Goal: Task Accomplishment & Management: Manage account settings

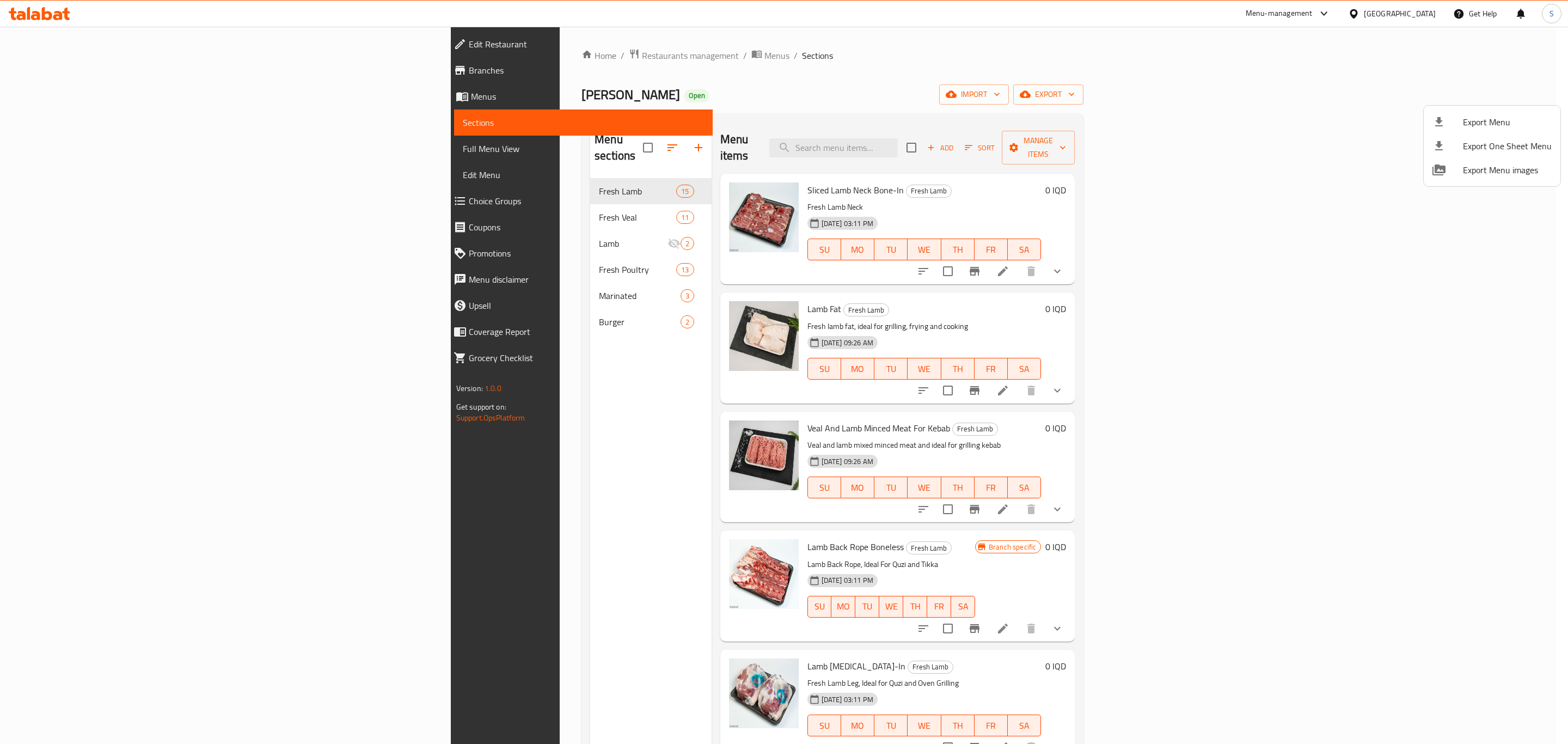
click at [993, 139] on div at bounding box center [784, 372] width 1568 height 744
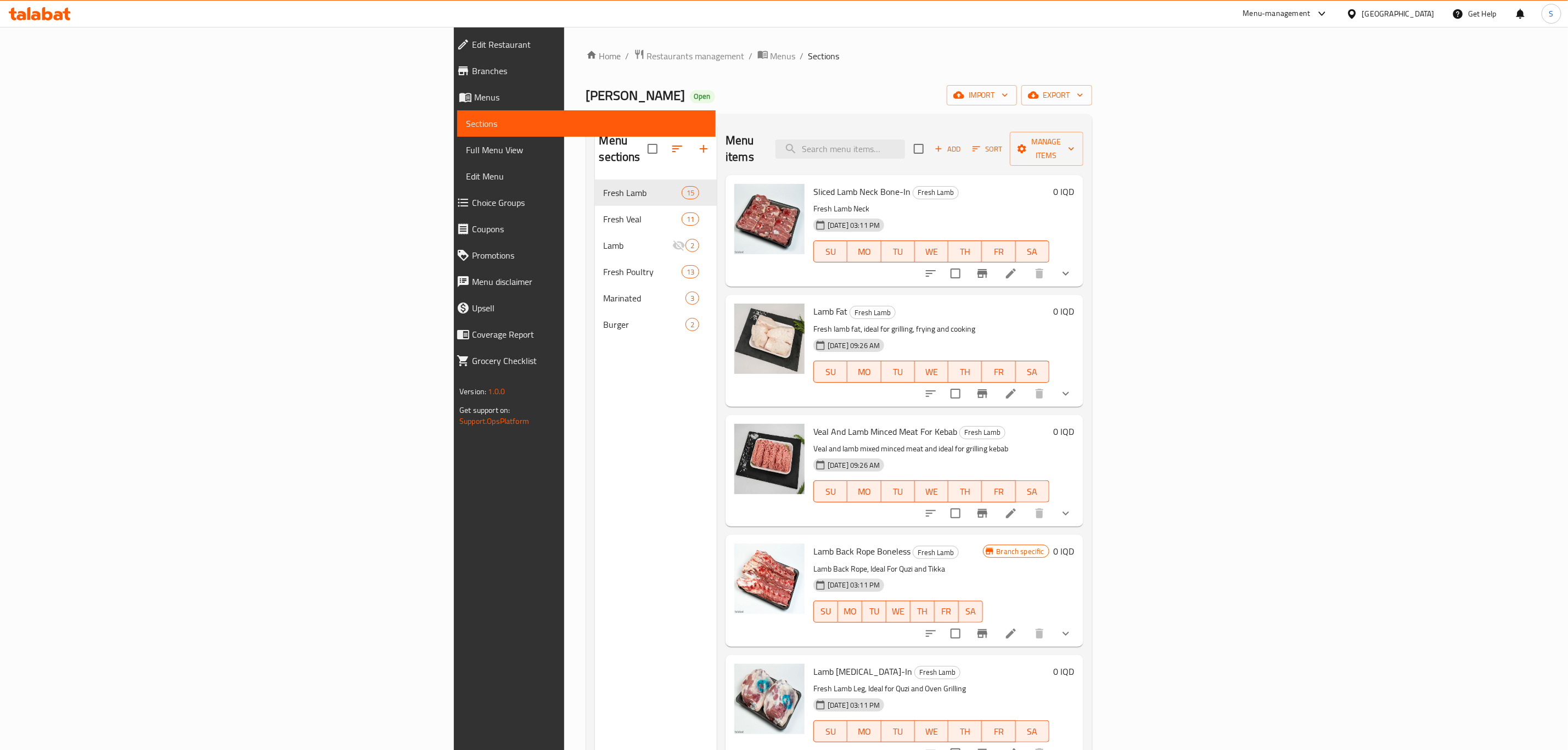
click at [905, 140] on input "search" at bounding box center [840, 149] width 129 height 19
paste input "Minced Beef Meat"
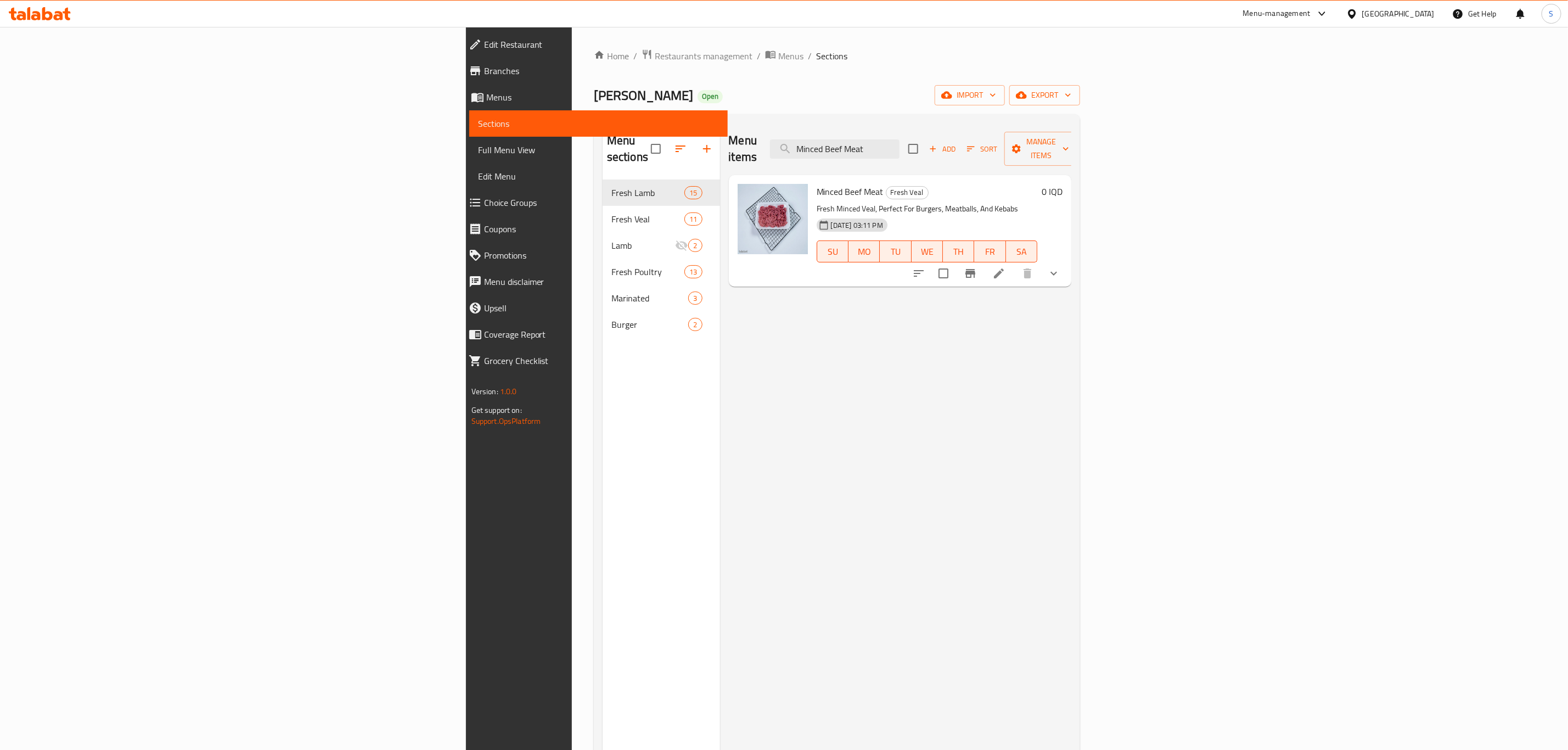
type input "Minced Beef Meat"
click at [1006, 267] on icon at bounding box center [998, 273] width 13 height 13
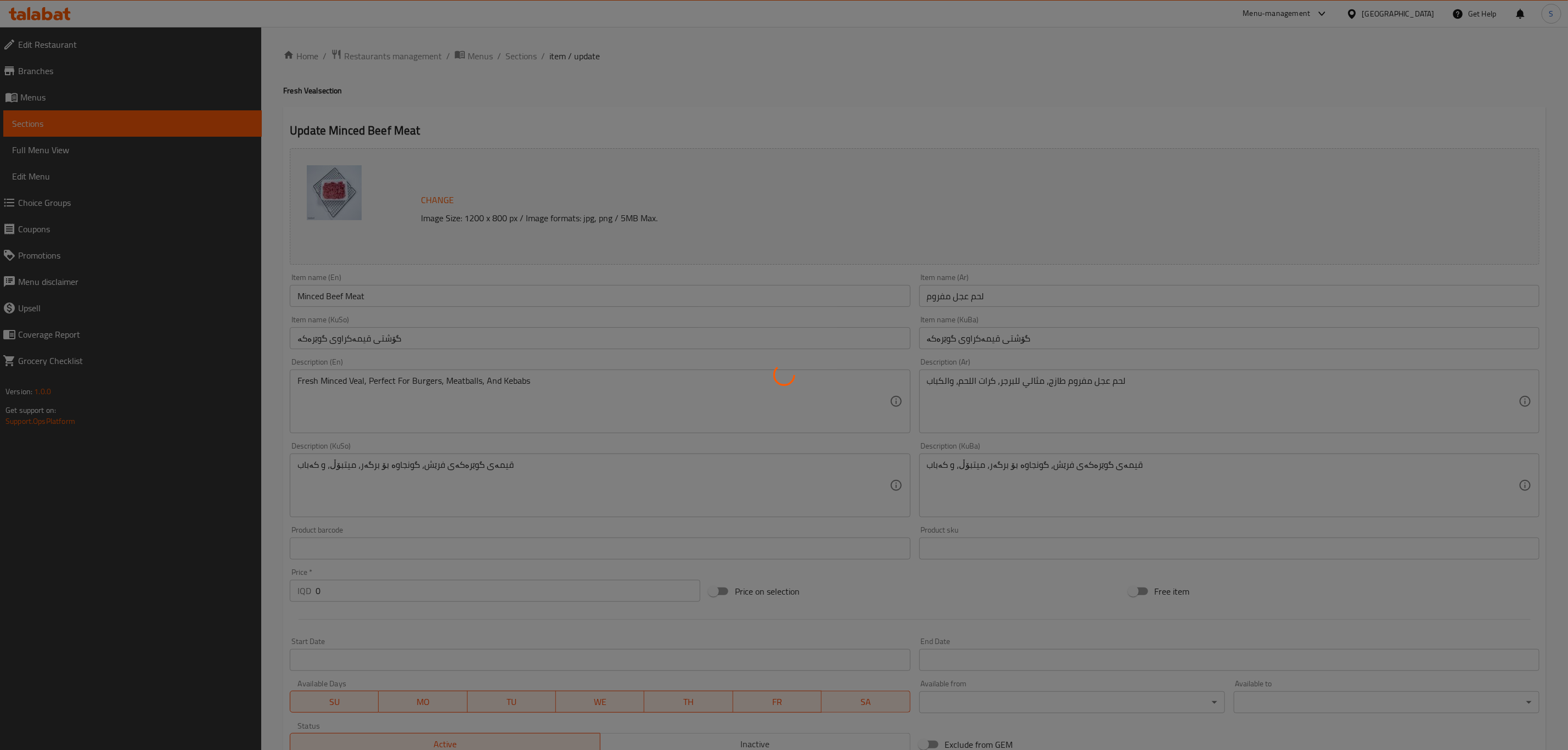
type input "إختيارك من:"
type input "هەڵبژاردنت لە:"
type input "1"
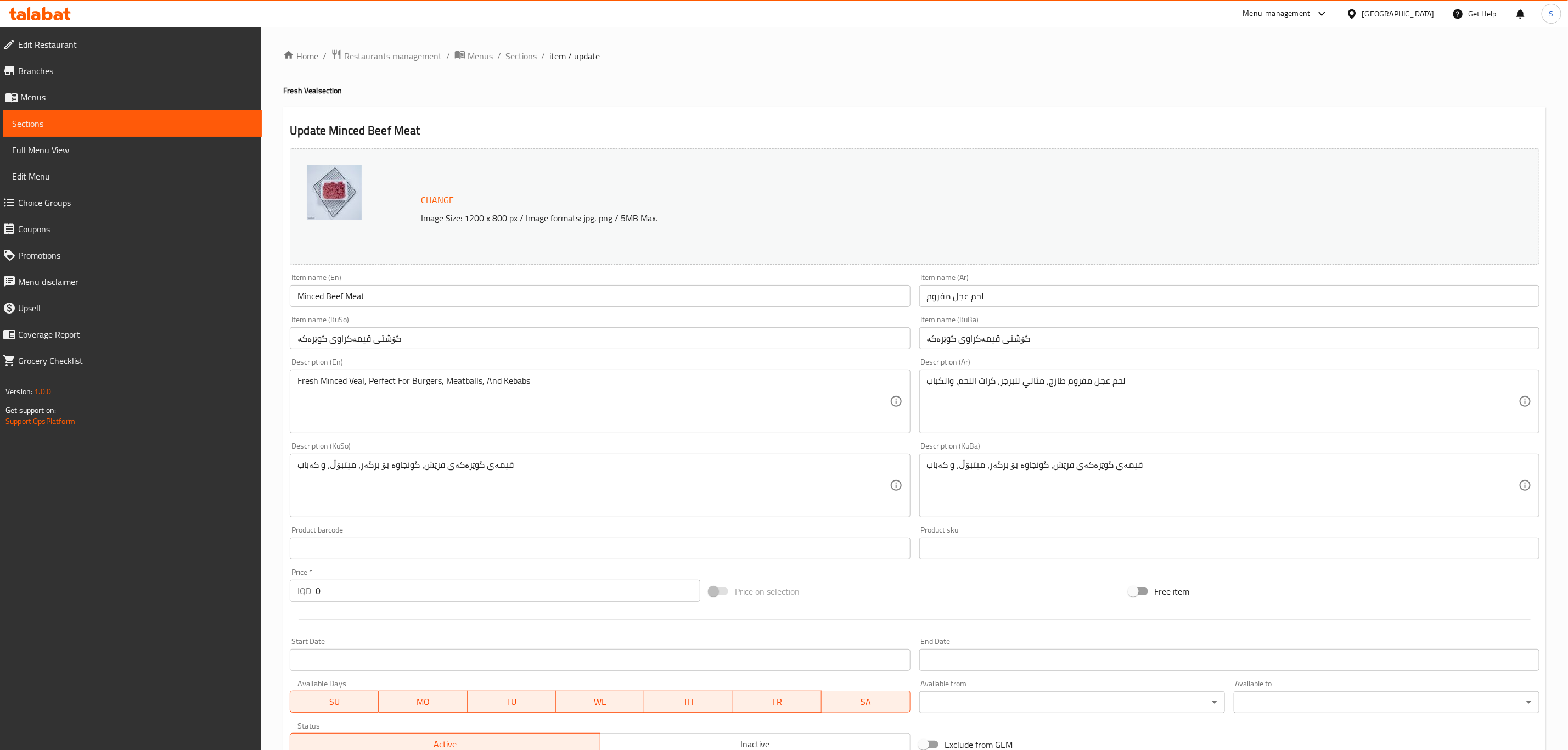
click at [333, 297] on input "Minced Beef Meat" at bounding box center [600, 296] width 620 height 22
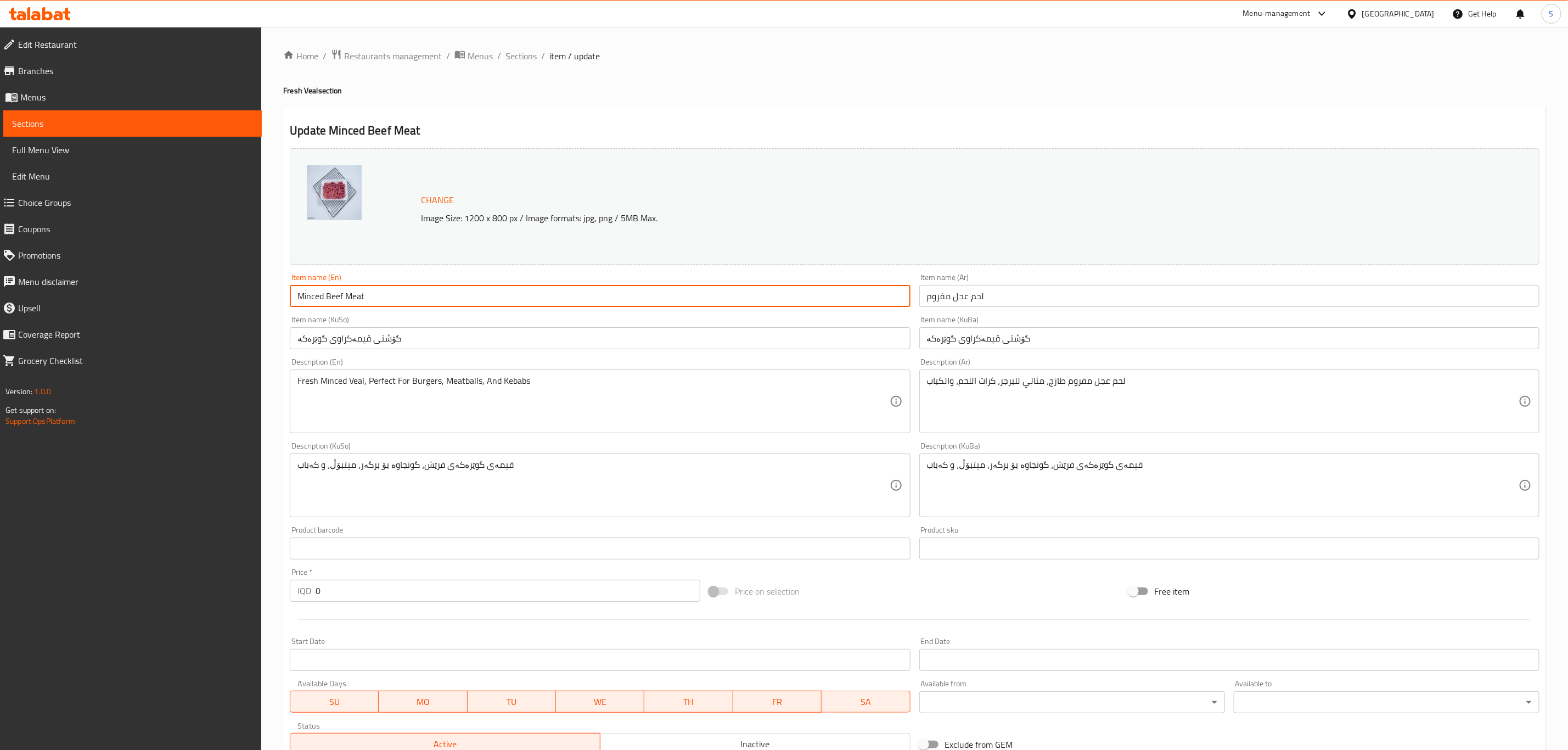
click at [333, 297] on input "Minced Beef Meat" at bounding box center [600, 296] width 620 height 22
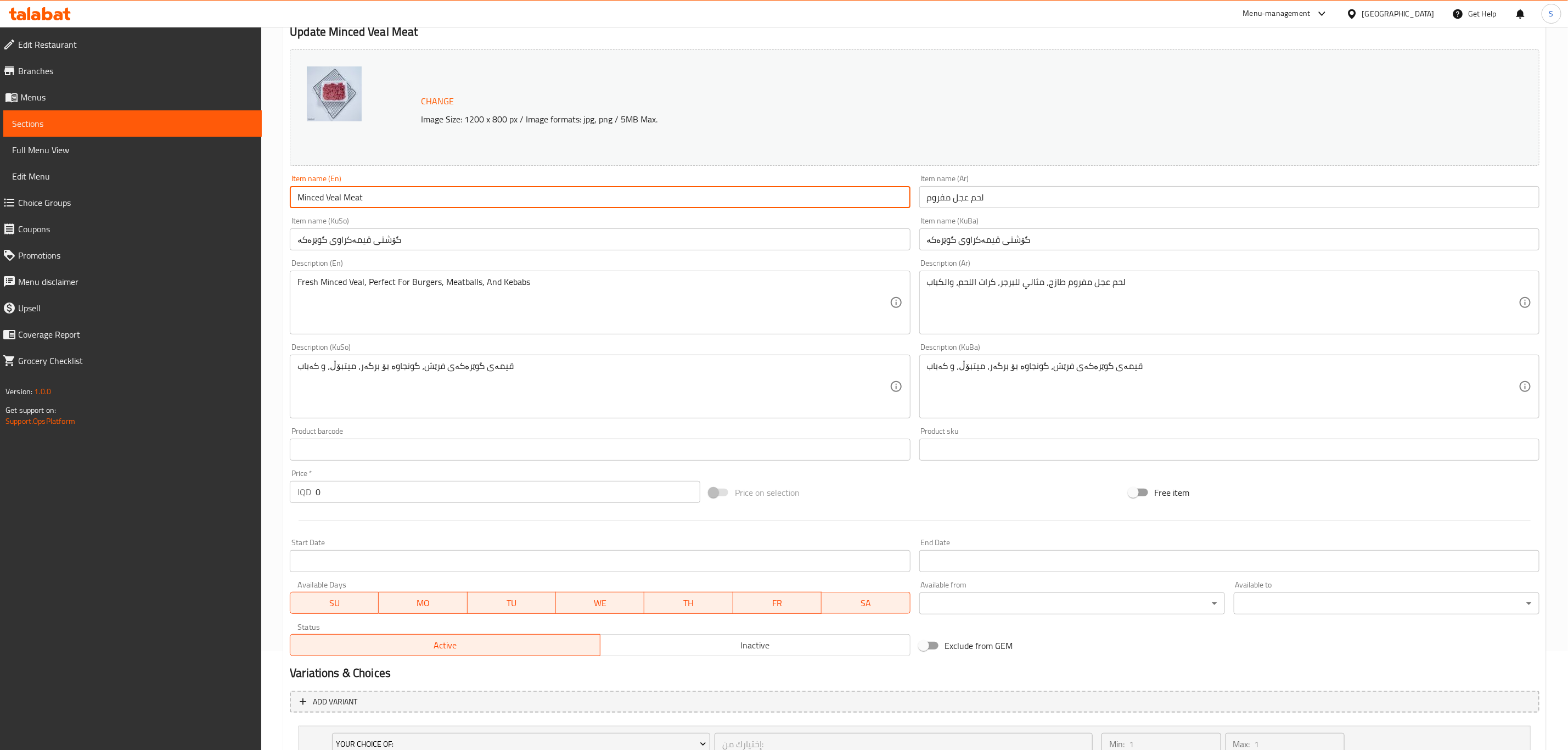
scroll to position [213, 0]
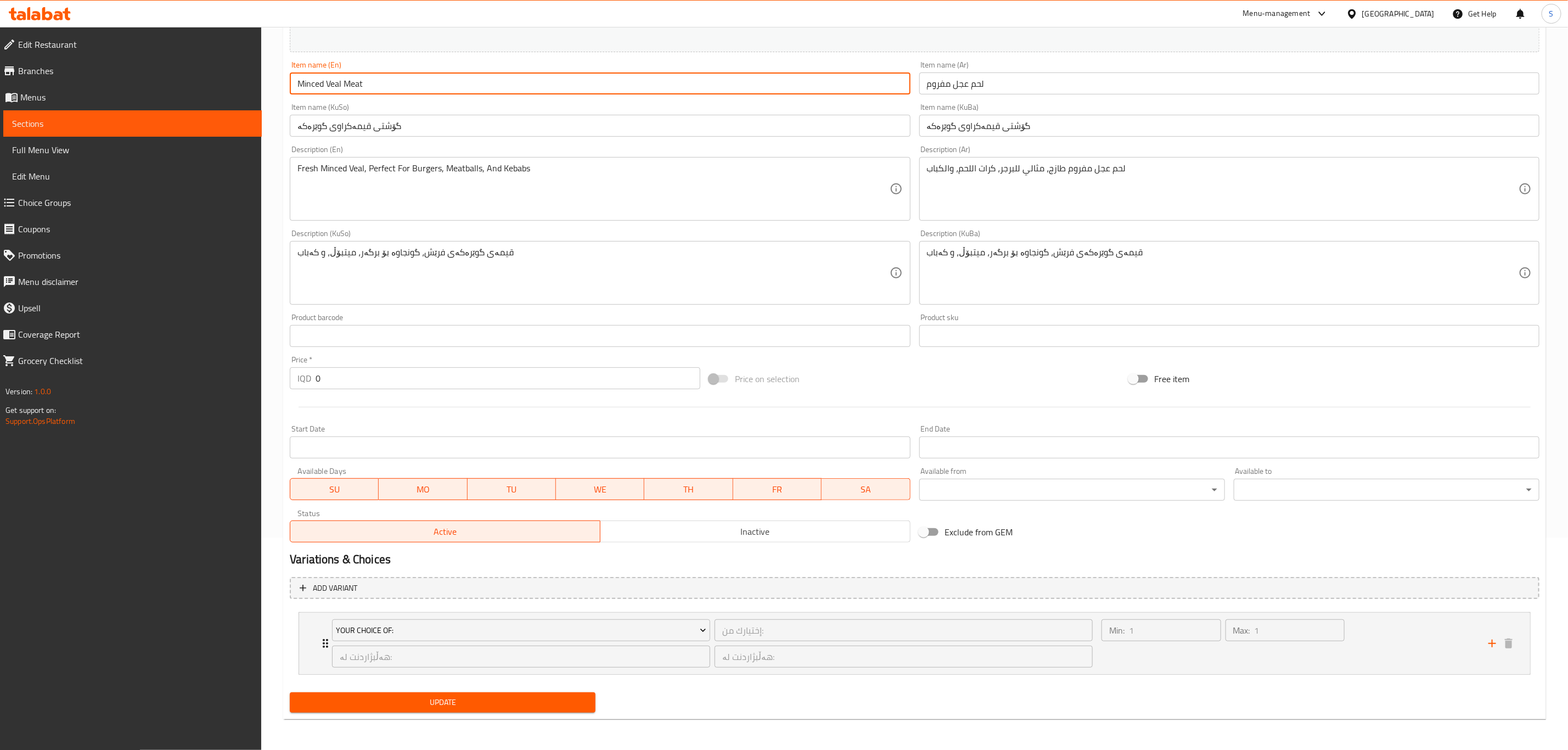
type input "Minced Veal Meat"
click at [407, 703] on span "Update" at bounding box center [443, 702] width 288 height 14
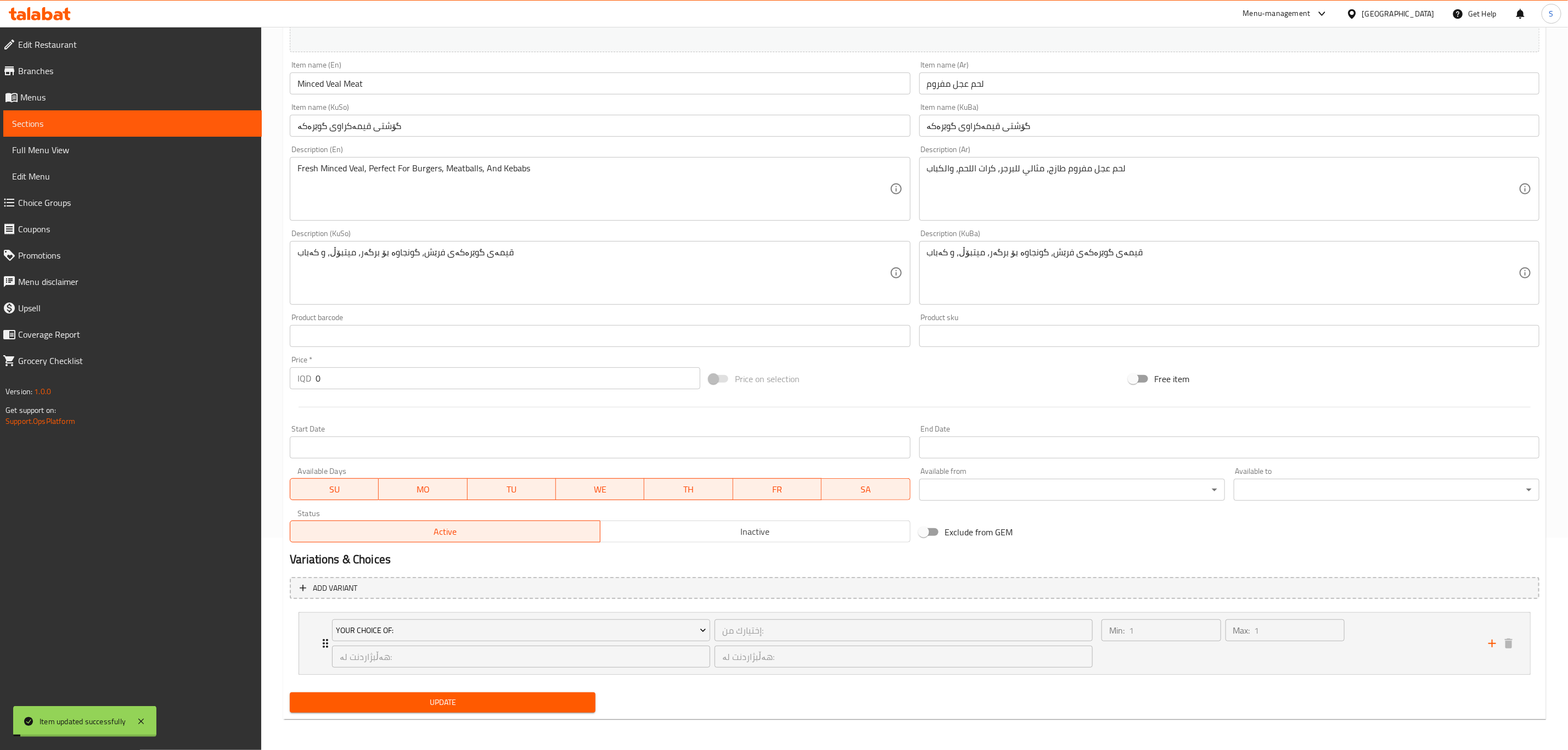
scroll to position [0, 0]
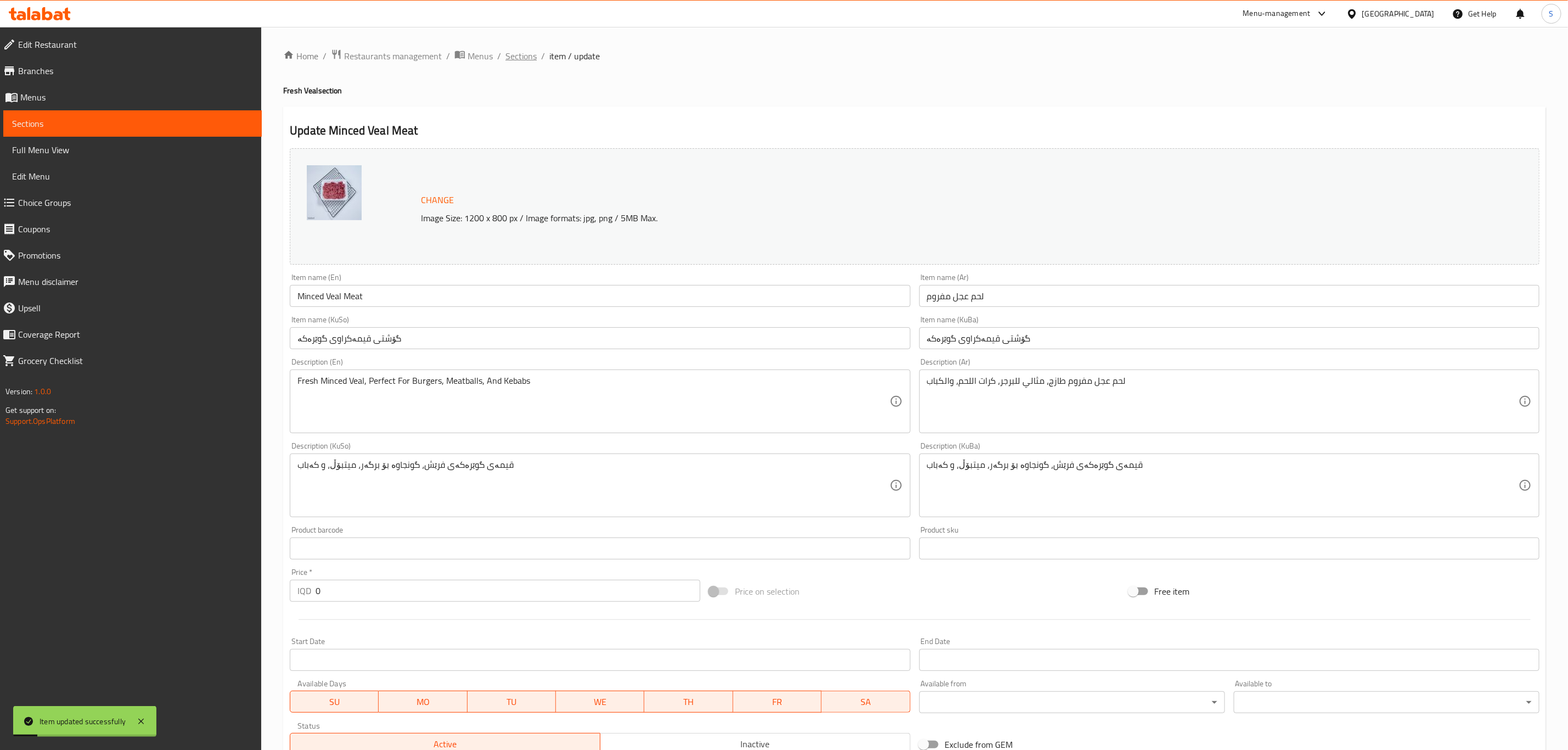
click at [514, 55] on span "Sections" at bounding box center [521, 55] width 31 height 13
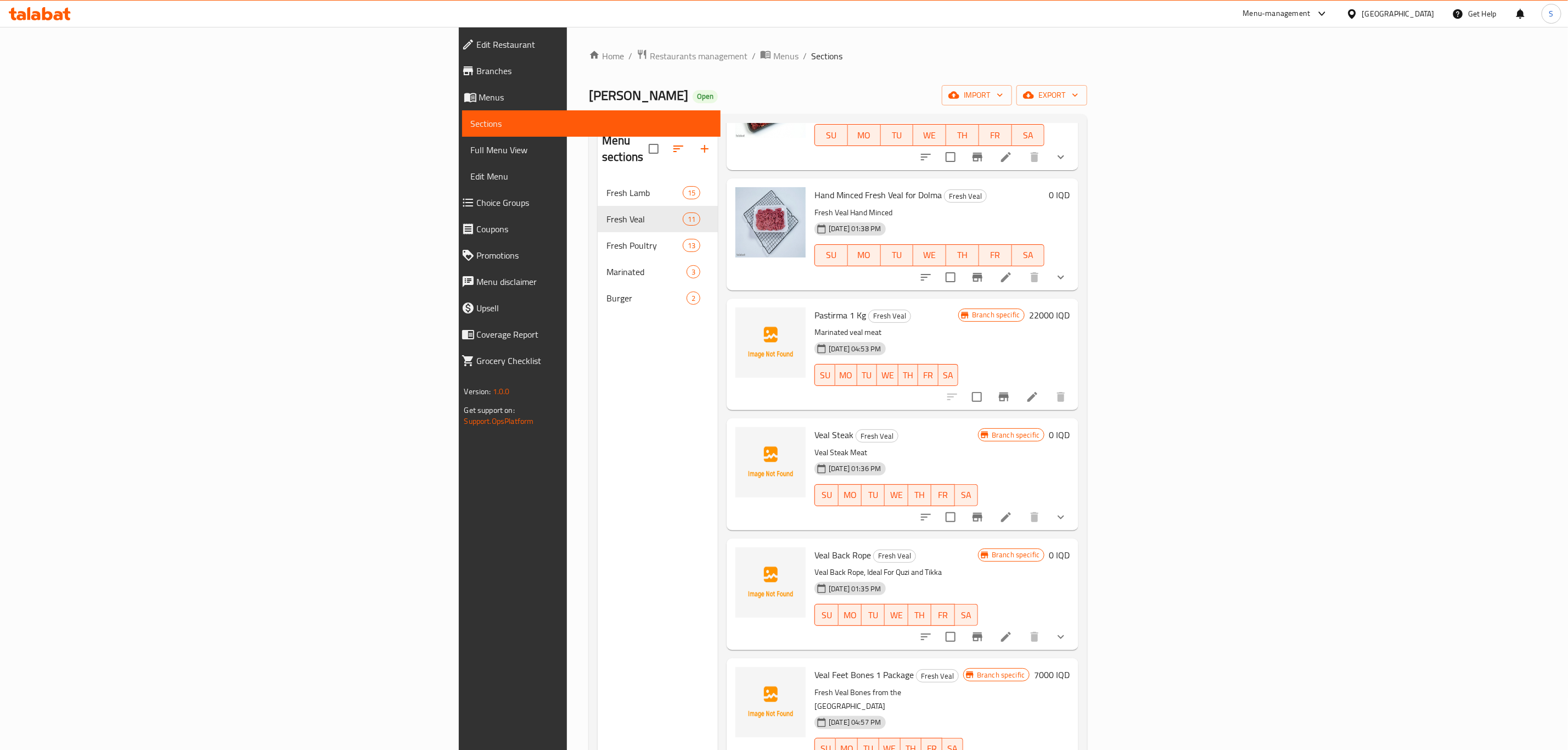
click at [589, 70] on div "Home / Restaurants management / Menus / Sections Qasabi Qubadi Open import expo…" at bounding box center [838, 465] width 498 height 833
click at [650, 58] on span "Restaurants management" at bounding box center [698, 55] width 98 height 13
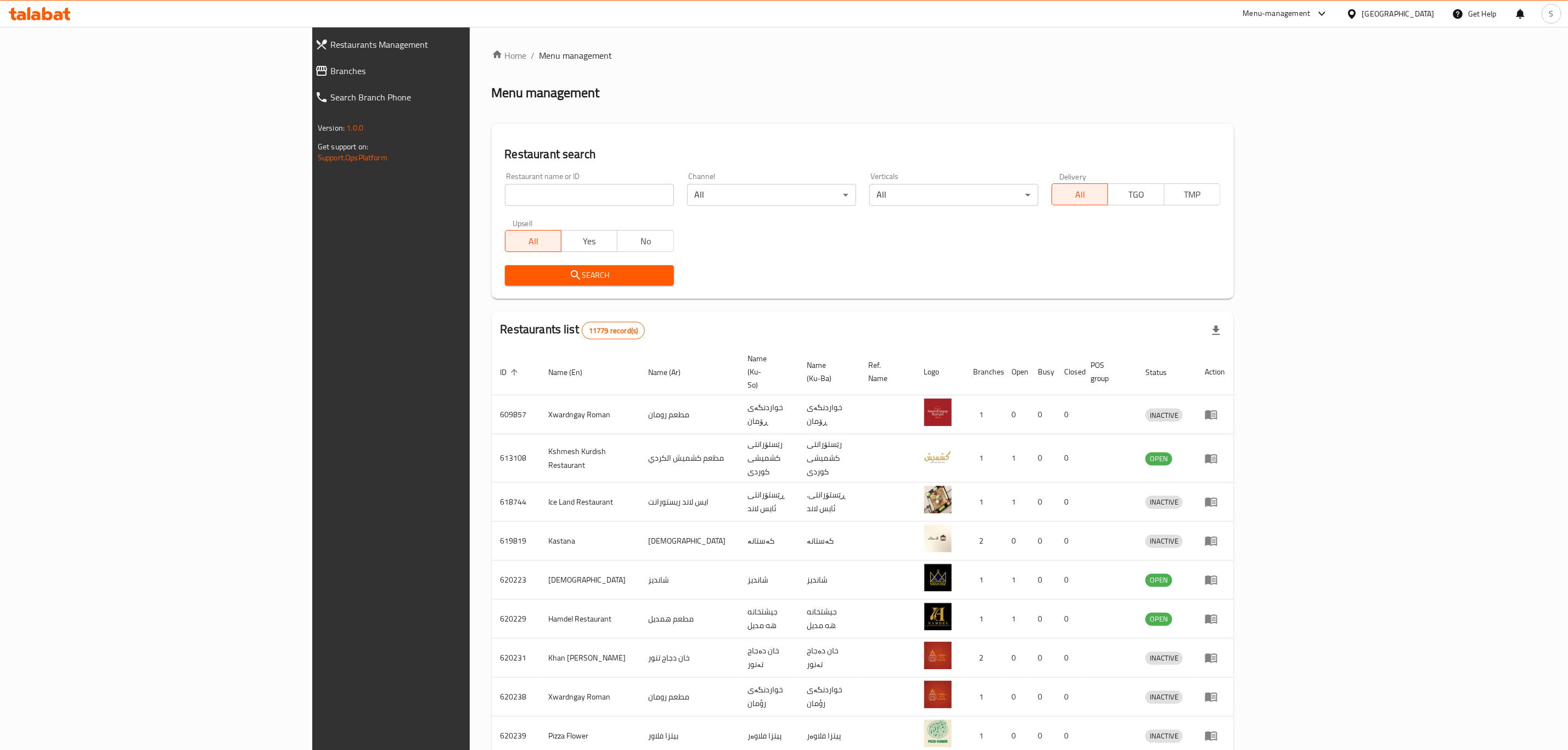
click at [505, 199] on input "search" at bounding box center [589, 195] width 169 height 22
type input "[PERSON_NAME]"
click at [514, 274] on span "Search" at bounding box center [589, 275] width 152 height 14
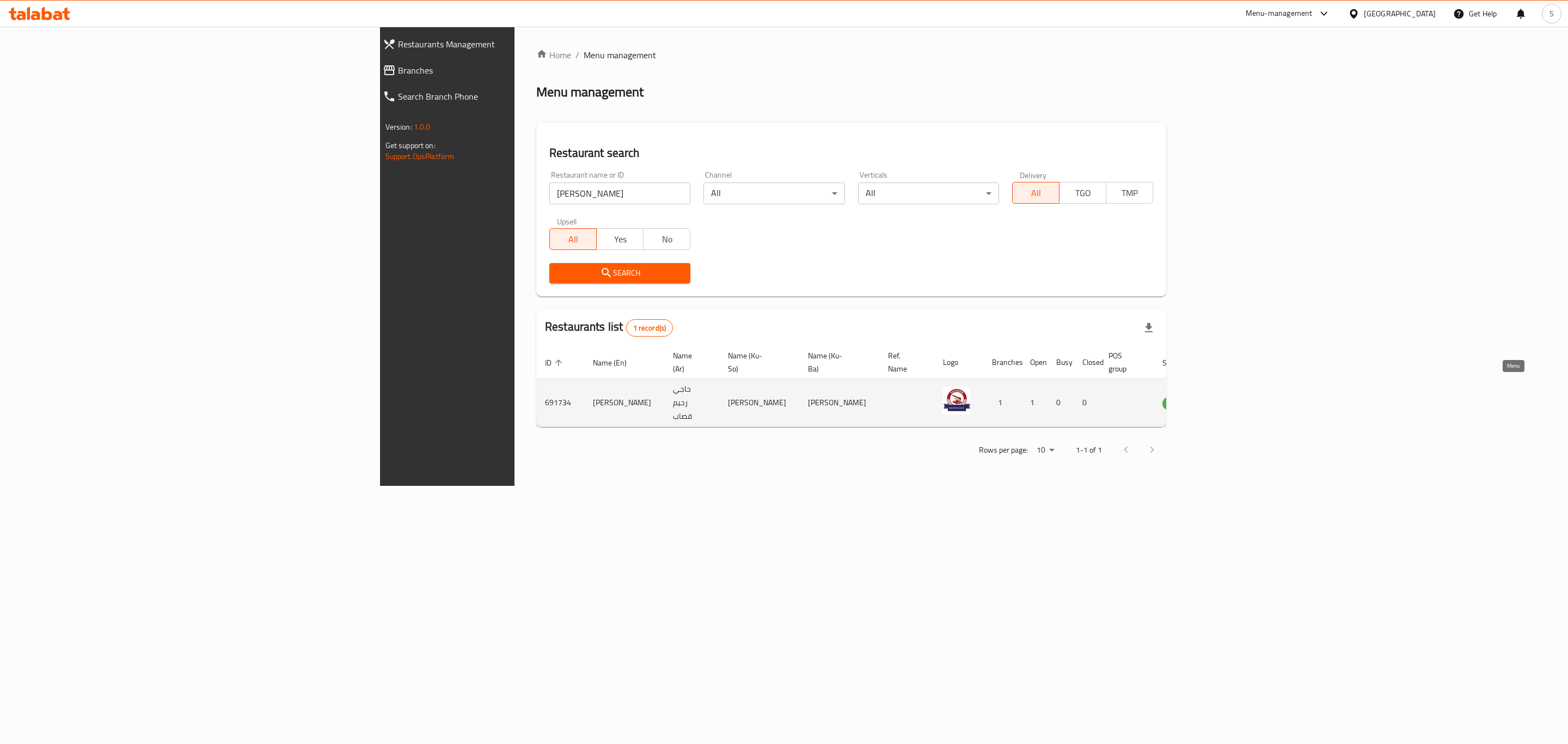
click at [1233, 396] on icon "enhanced table" at bounding box center [1226, 402] width 13 height 13
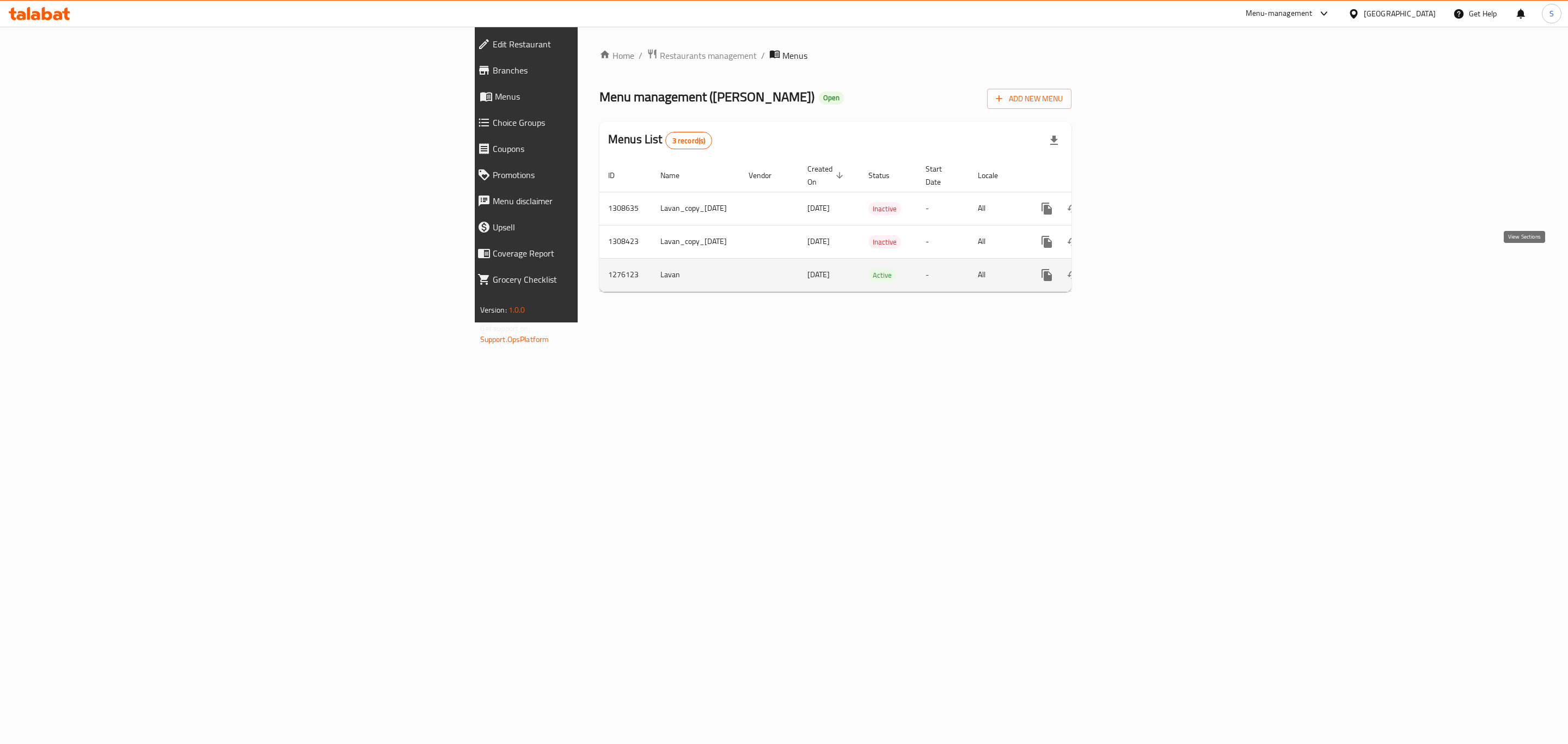
click at [1132, 268] on icon "enhanced table" at bounding box center [1125, 275] width 13 height 13
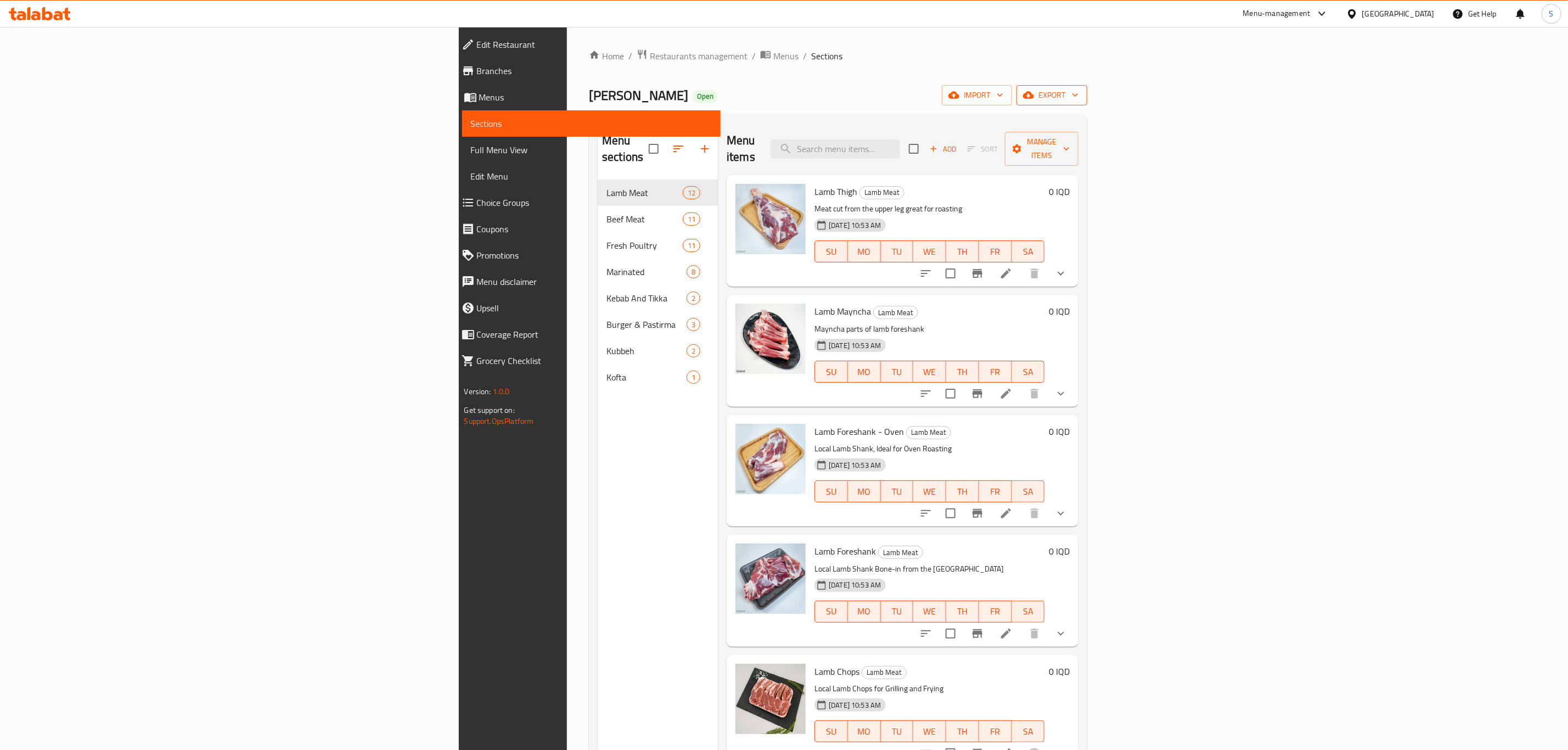
click at [1079, 95] on span "export" at bounding box center [1052, 95] width 53 height 14
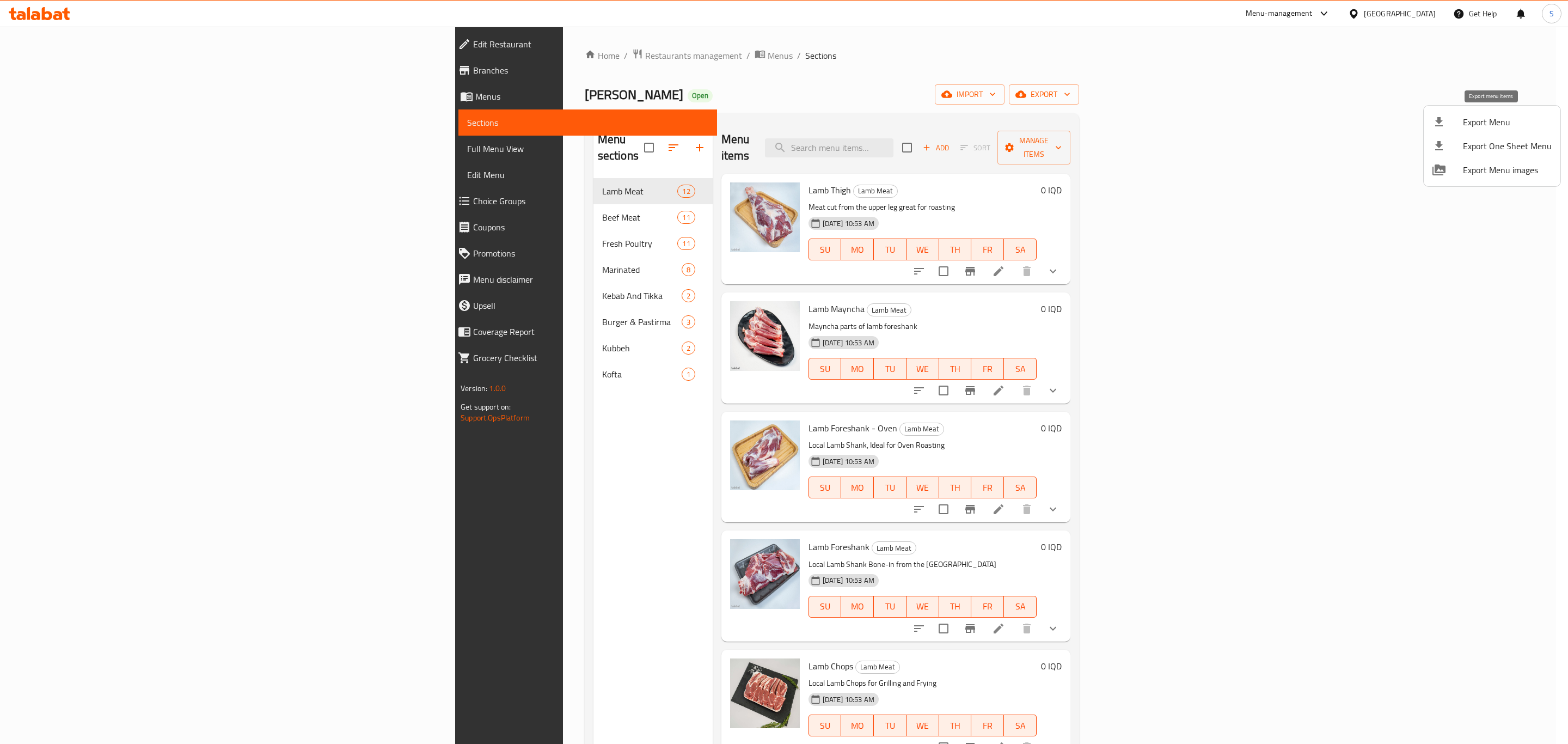
click at [1486, 118] on span "Export Menu" at bounding box center [1507, 122] width 89 height 13
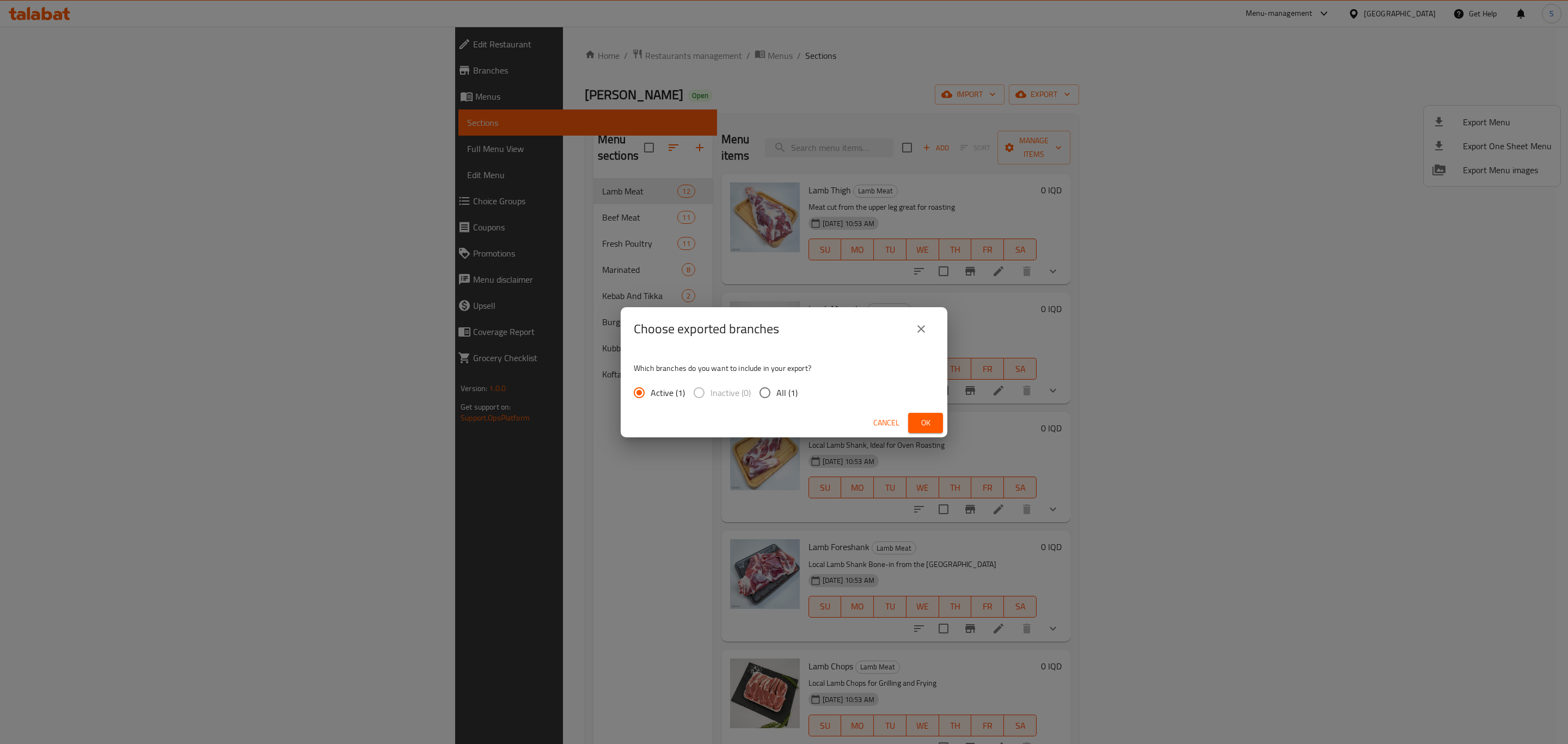
click at [778, 388] on span "All (1)" at bounding box center [786, 392] width 21 height 13
click at [776, 388] on input "All (1)" at bounding box center [765, 393] width 23 height 23
radio input "true"
click at [926, 424] on span "Ok" at bounding box center [925, 423] width 18 height 13
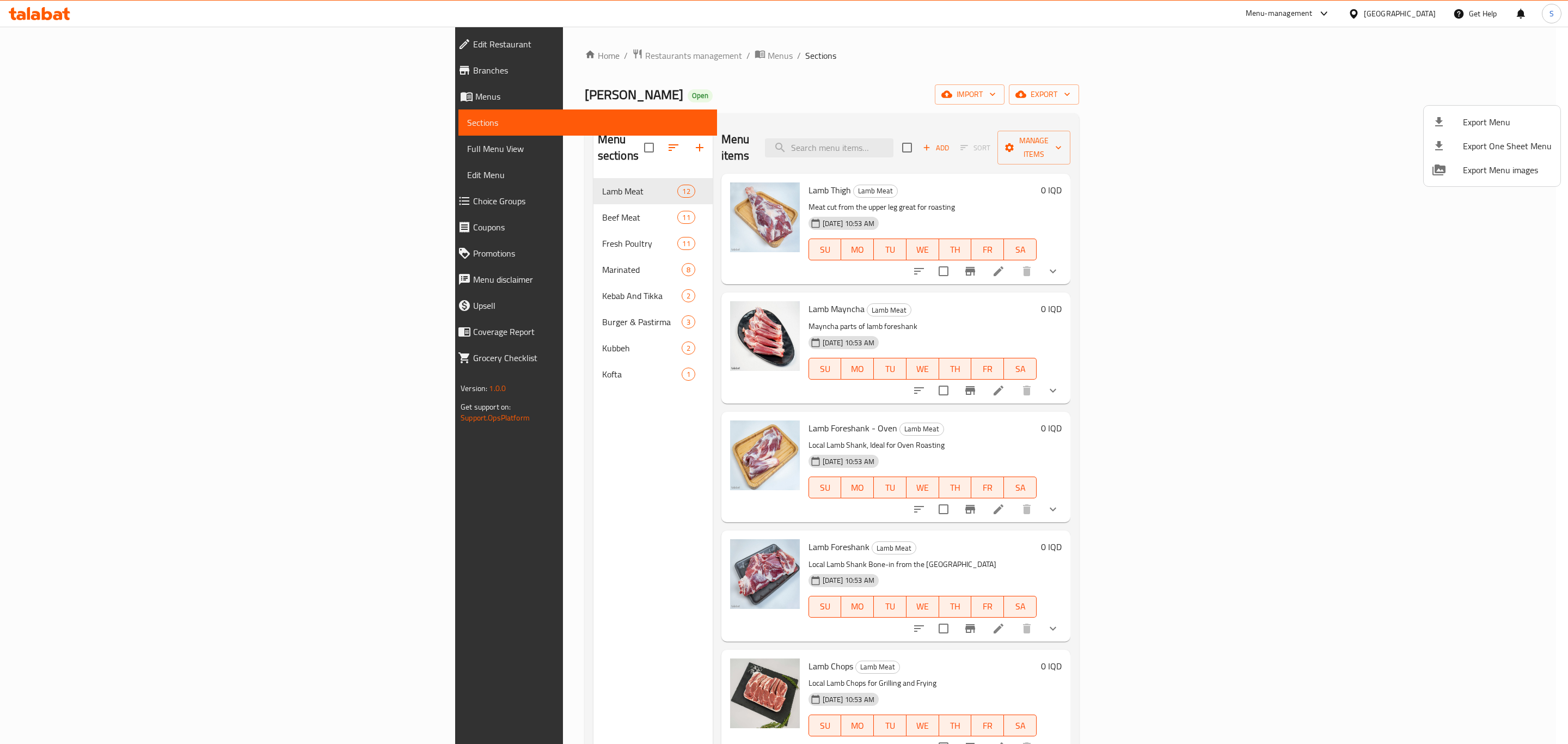
click at [1122, 105] on div at bounding box center [784, 372] width 1568 height 744
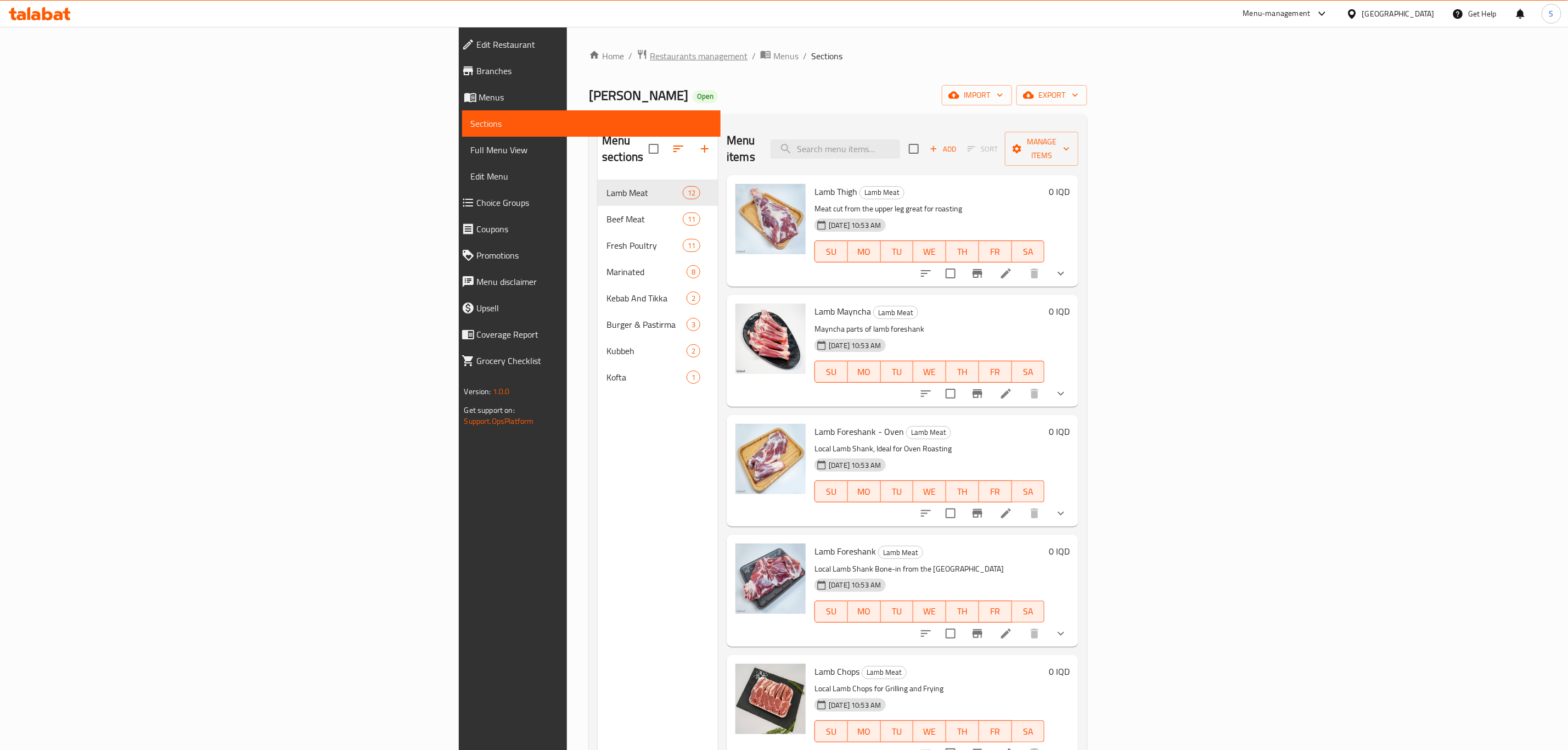
click at [650, 50] on span "Restaurants management" at bounding box center [698, 55] width 98 height 13
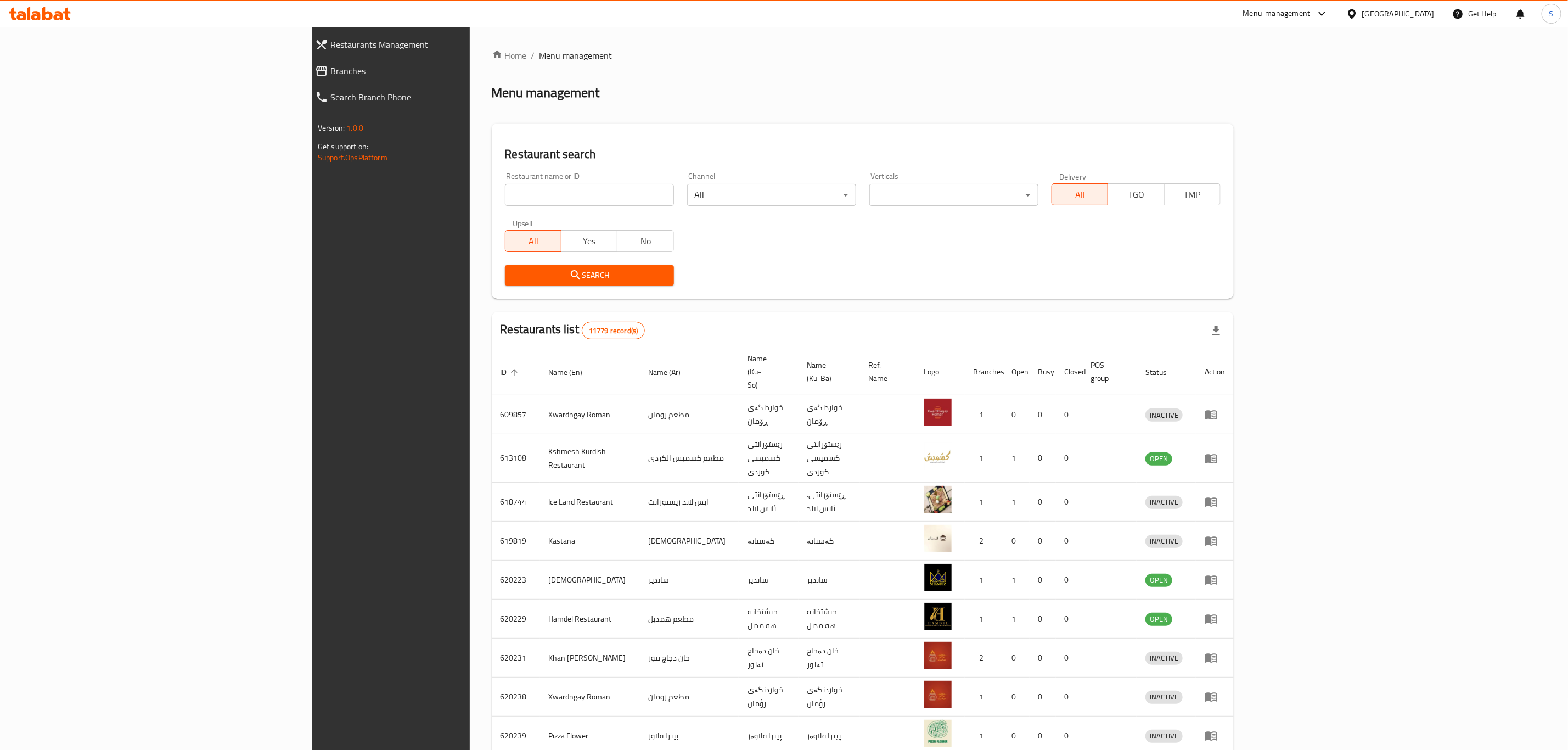
click at [505, 186] on input "search" at bounding box center [589, 195] width 169 height 22
click at [505, 195] on input "[PERSON_NAME]" at bounding box center [589, 195] width 169 height 22
type input "qubadi"
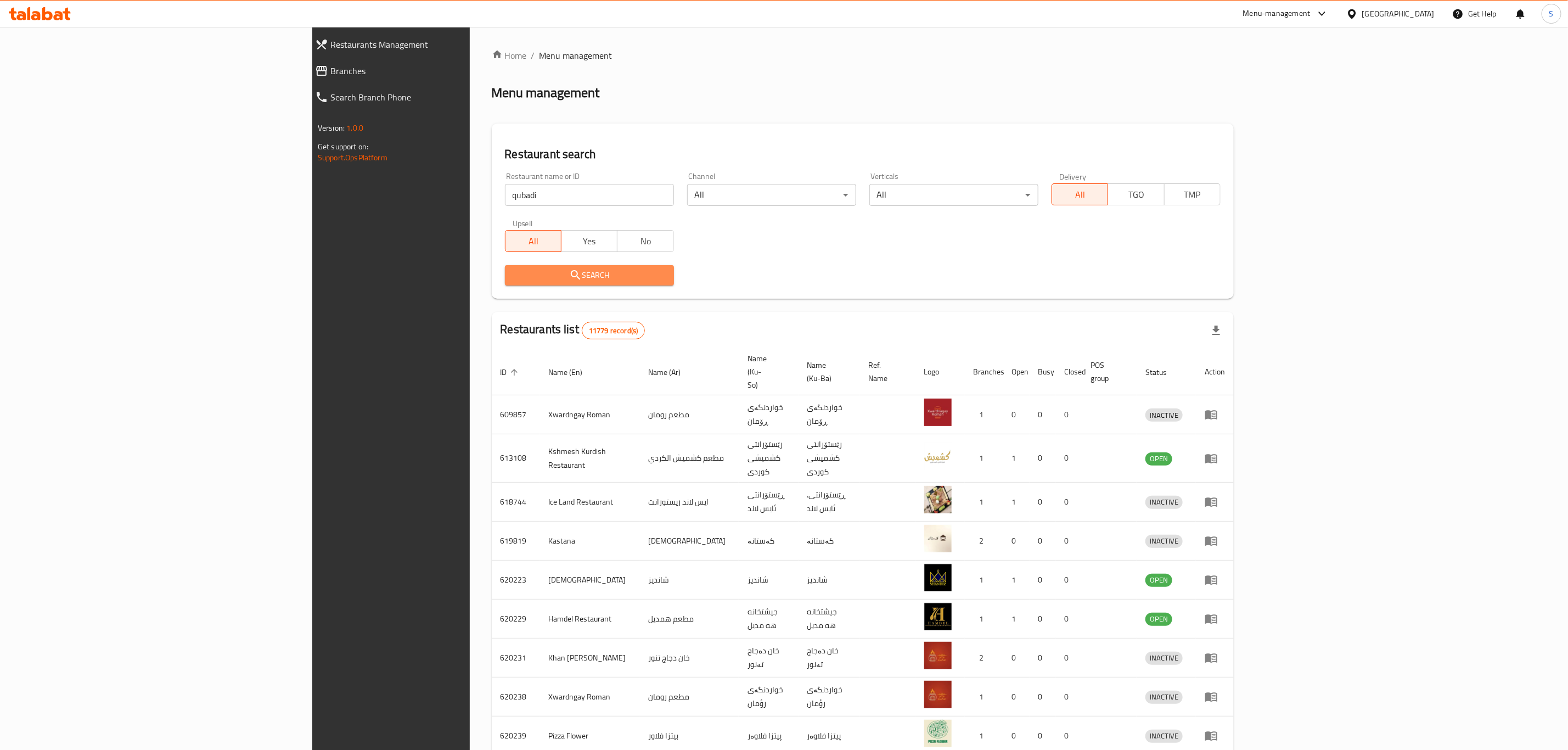
click at [514, 280] on span "Search" at bounding box center [589, 275] width 152 height 14
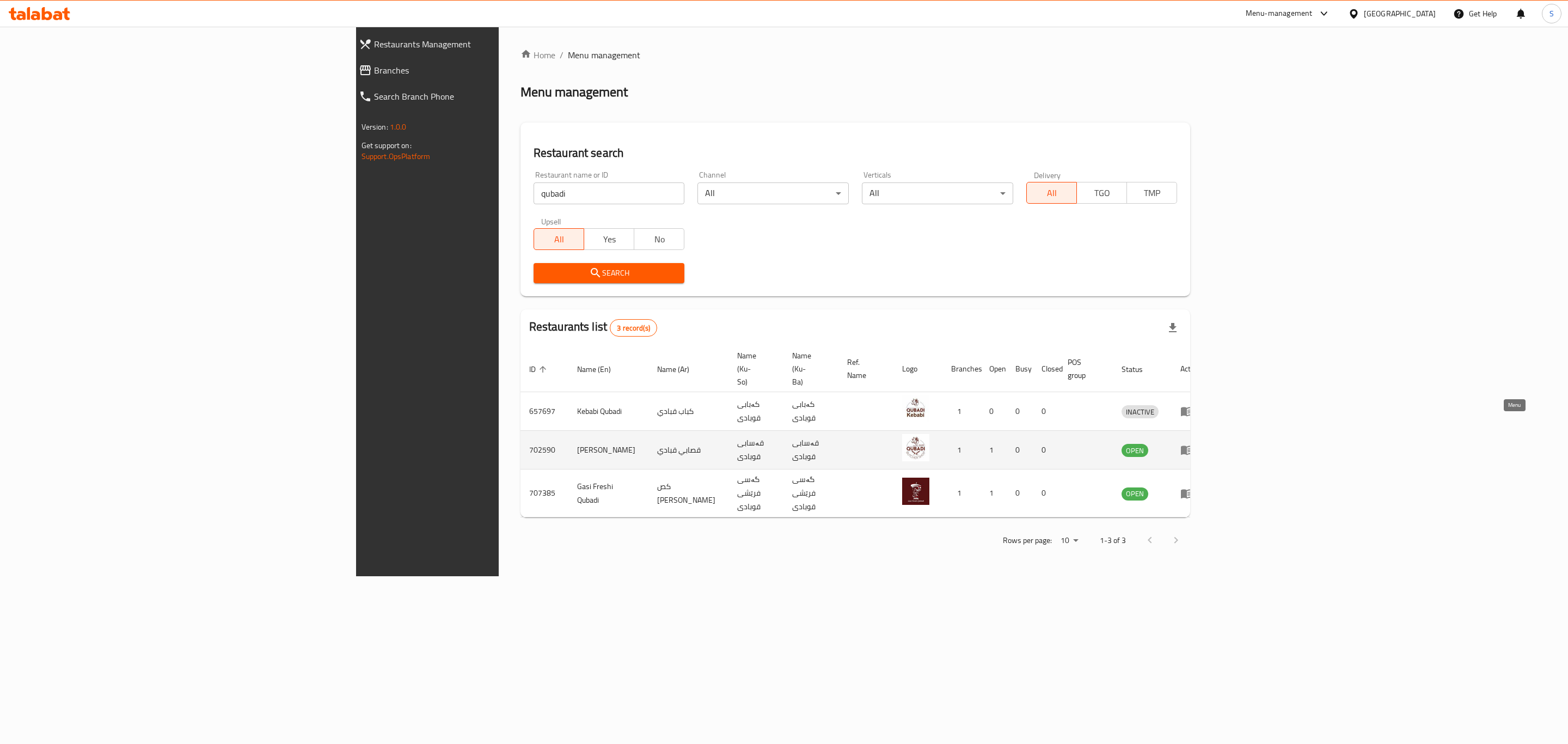
click at [1193, 446] on icon "enhanced table" at bounding box center [1187, 451] width 12 height 9
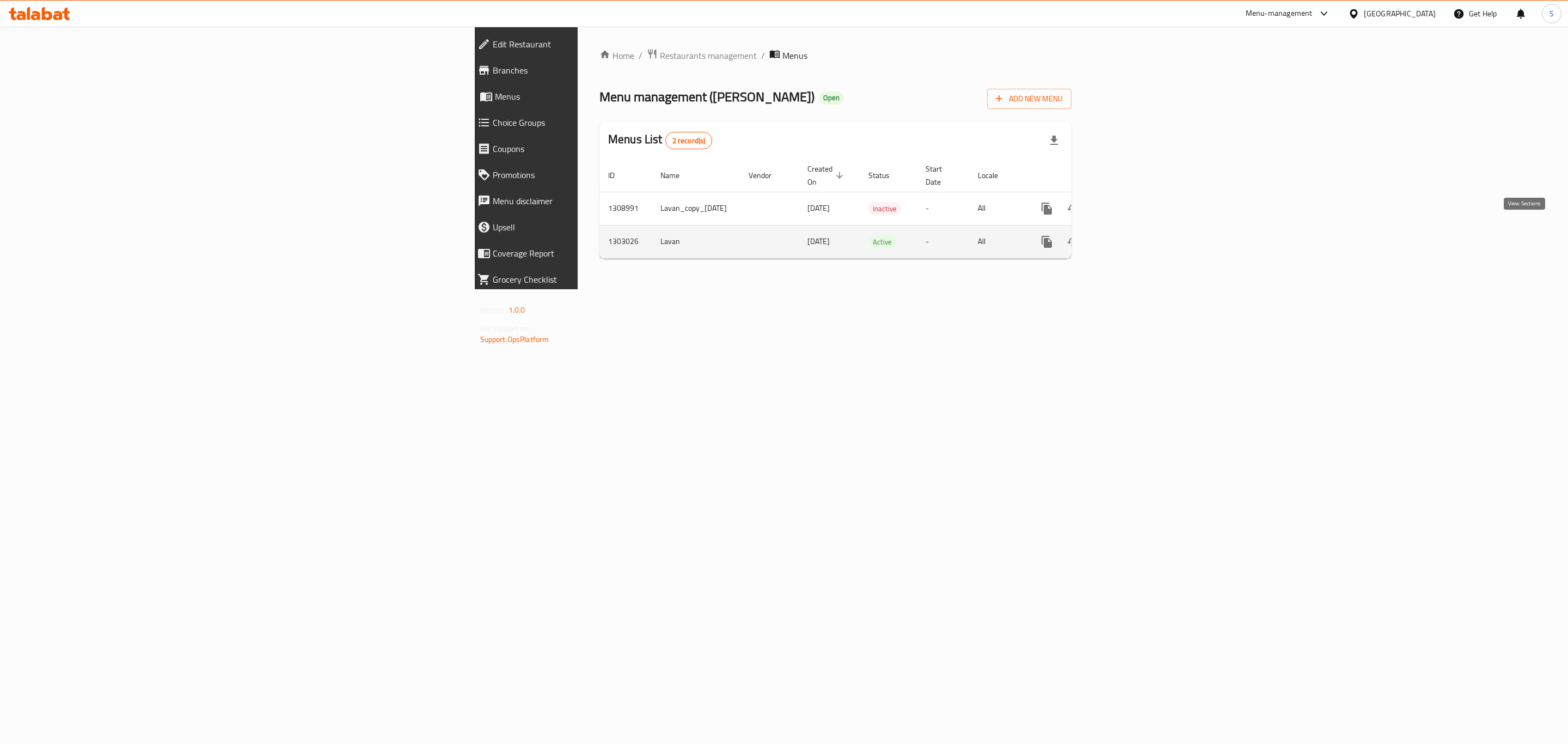
click at [1130, 237] on icon "enhanced table" at bounding box center [1125, 242] width 10 height 10
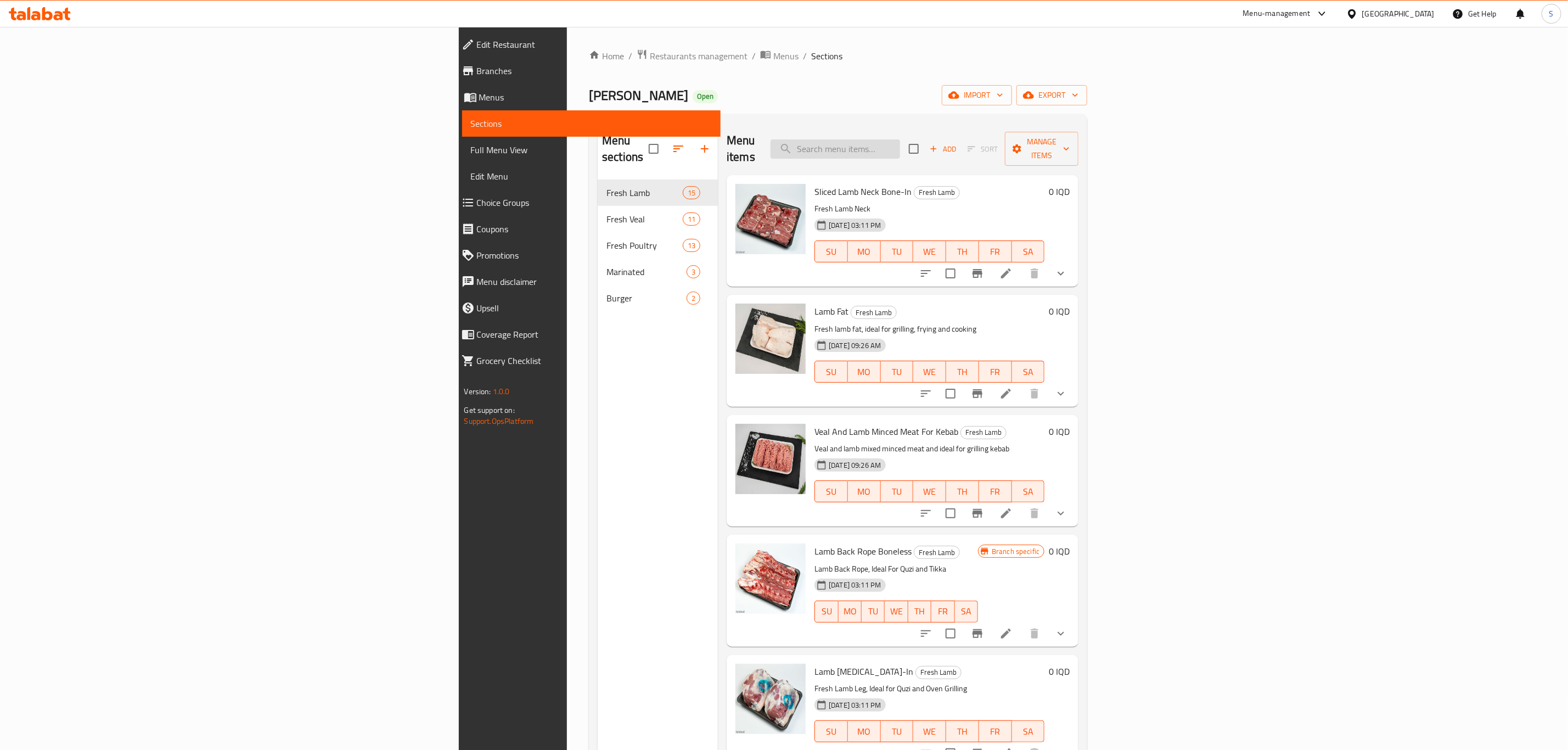
click at [900, 140] on input "search" at bounding box center [835, 149] width 129 height 19
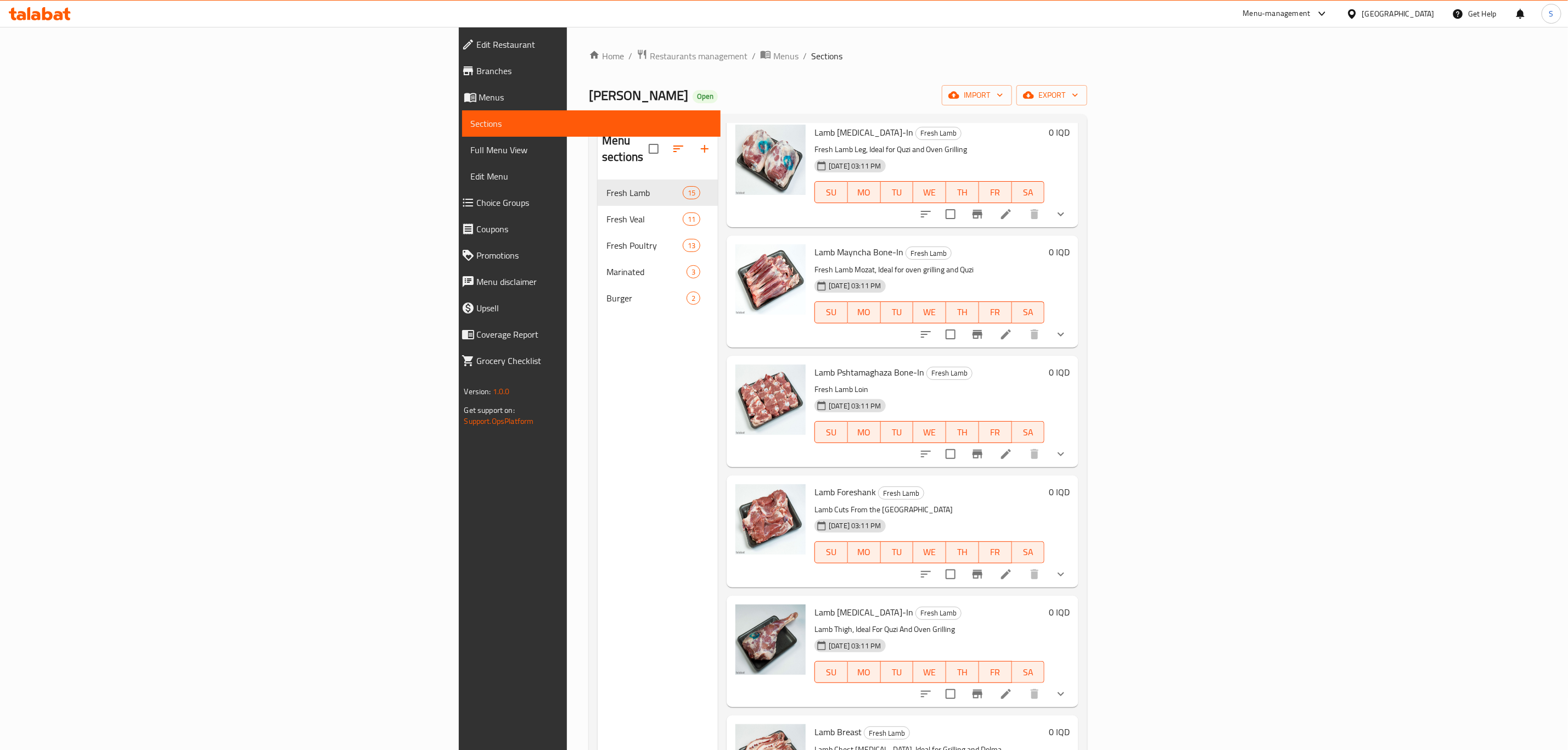
scroll to position [576, 0]
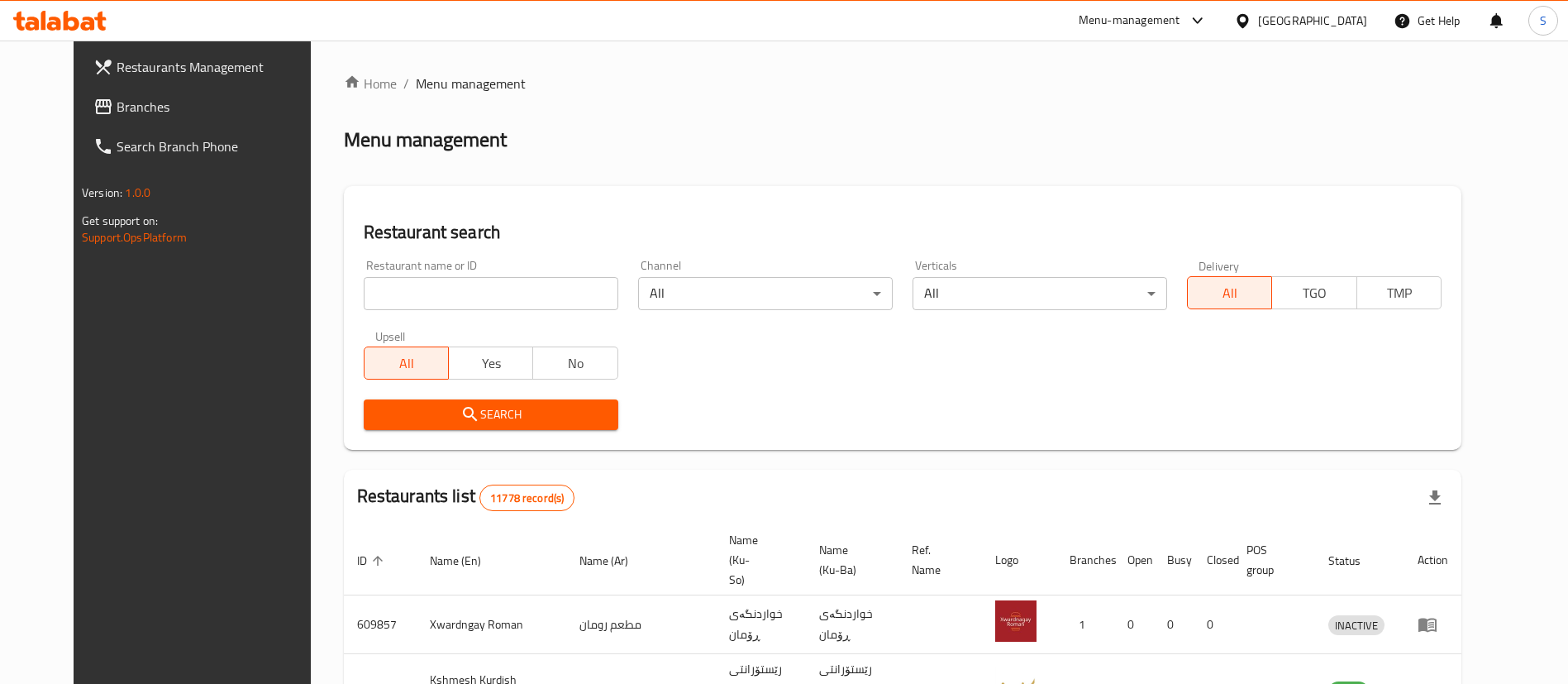
drag, startPoint x: 1489, startPoint y: 141, endPoint x: 1465, endPoint y: 176, distance: 42.4
click at [1461, 141] on div "Menu management" at bounding box center [902, 140] width 1117 height 27
click at [1227, 147] on div "Menu management" at bounding box center [902, 140] width 1117 height 27
